Goal: Task Accomplishment & Management: Manage account settings

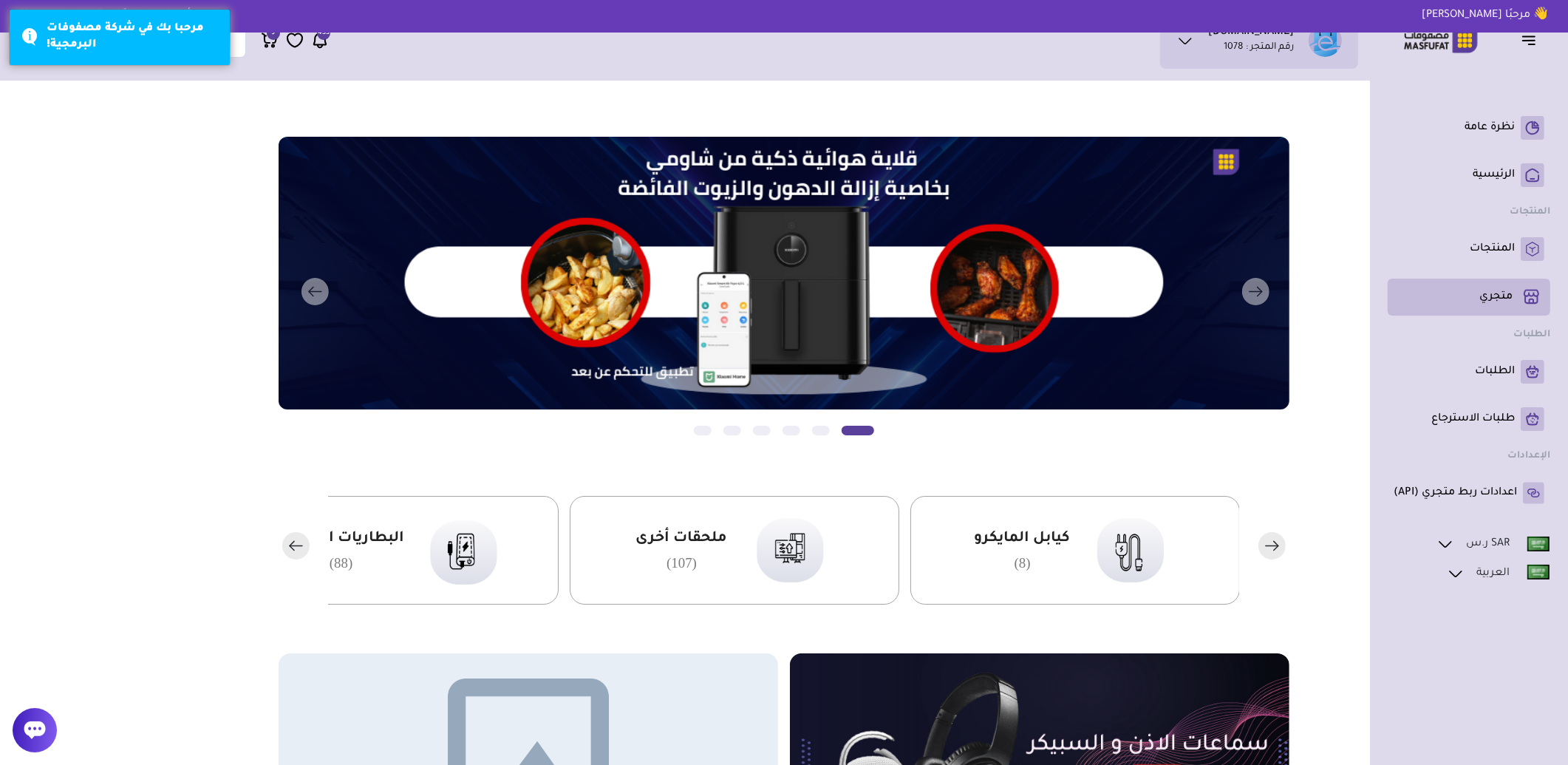
click at [1498, 290] on p "متجري ( 0 )" at bounding box center [1496, 297] width 33 height 15
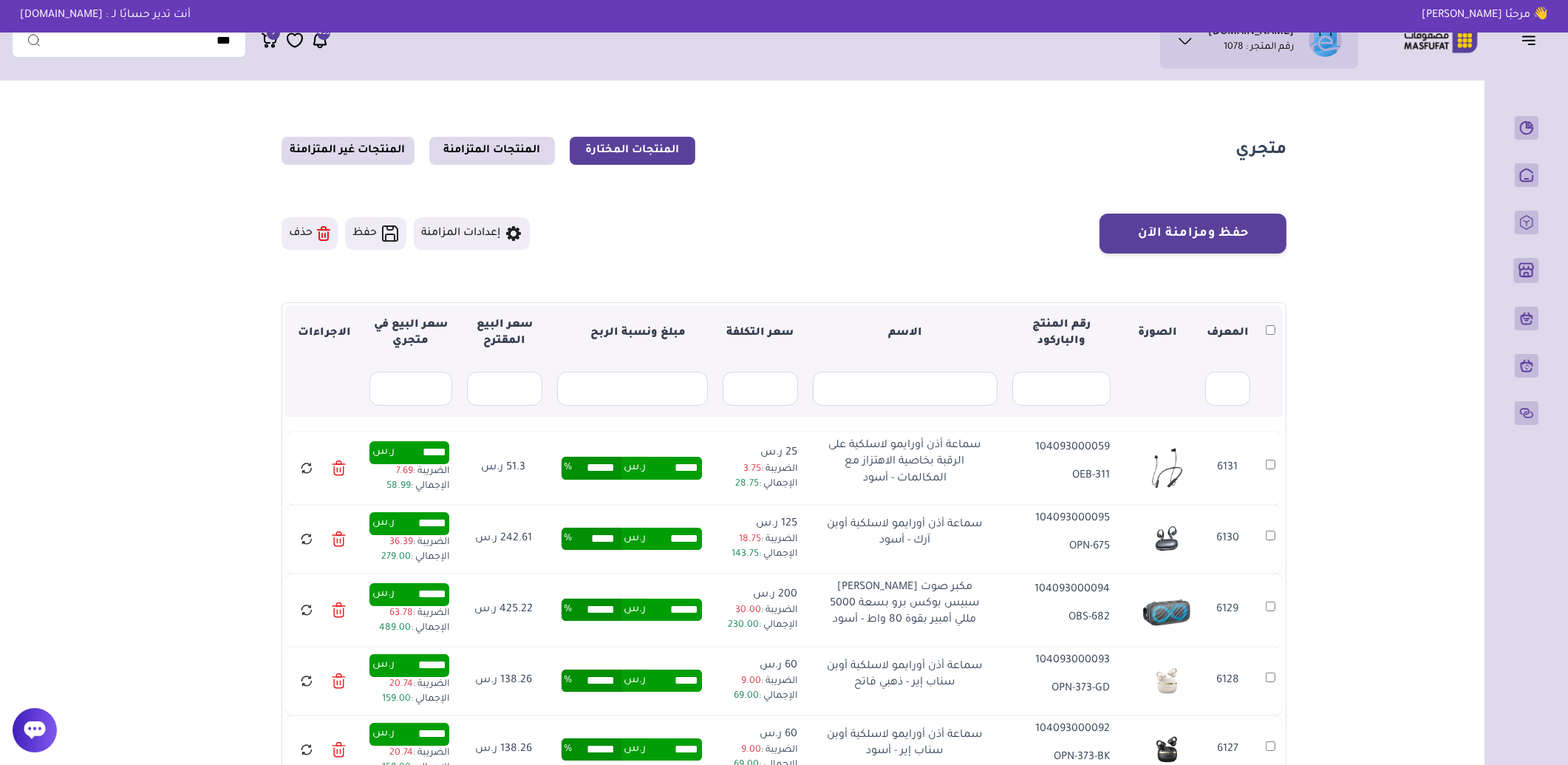
click at [313, 474] on icon at bounding box center [306, 469] width 13 height 19
click at [302, 535] on icon at bounding box center [306, 539] width 13 height 19
click at [489, 144] on link "المنتجات المتزامنة" at bounding box center [492, 151] width 126 height 28
